Goal: Find specific page/section: Find specific page/section

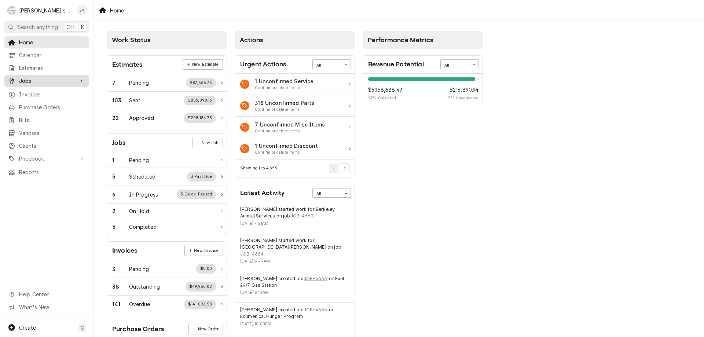
click at [23, 78] on span "Jobs" at bounding box center [46, 81] width 55 height 8
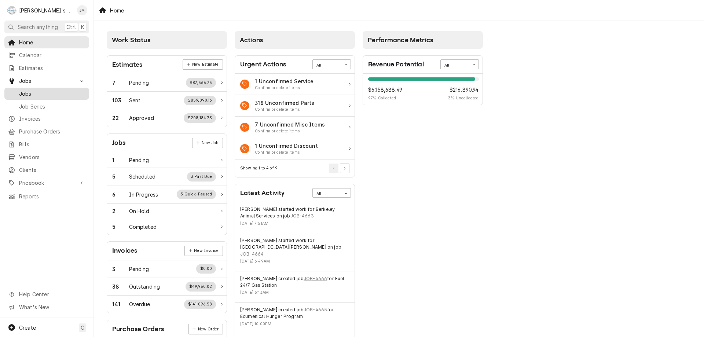
click at [25, 90] on span "Jobs" at bounding box center [52, 94] width 66 height 8
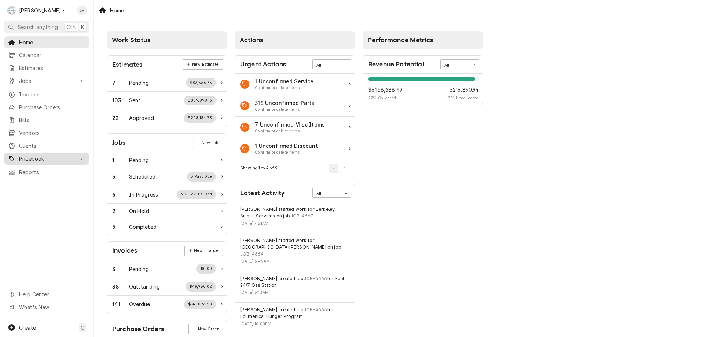
click at [21, 155] on span "Pricebook" at bounding box center [46, 159] width 55 height 8
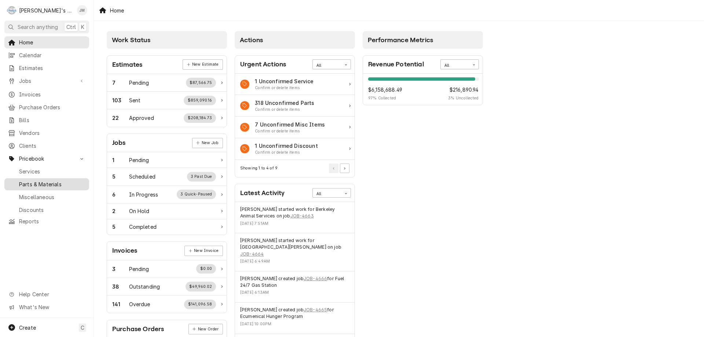
click at [30, 180] on span "Parts & Materials" at bounding box center [52, 184] width 66 height 8
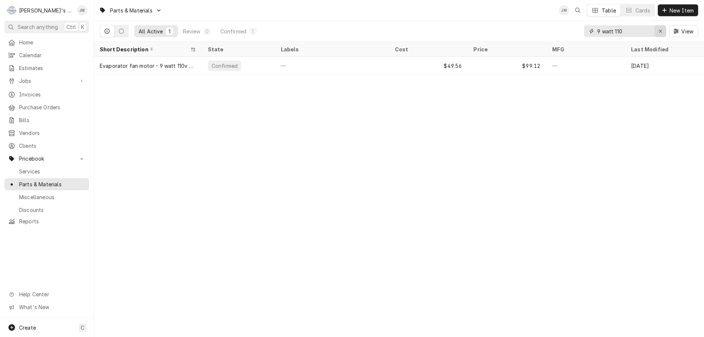
click at [659, 32] on icon "Erase input" at bounding box center [660, 31] width 4 height 5
